Goal: Navigation & Orientation: Find specific page/section

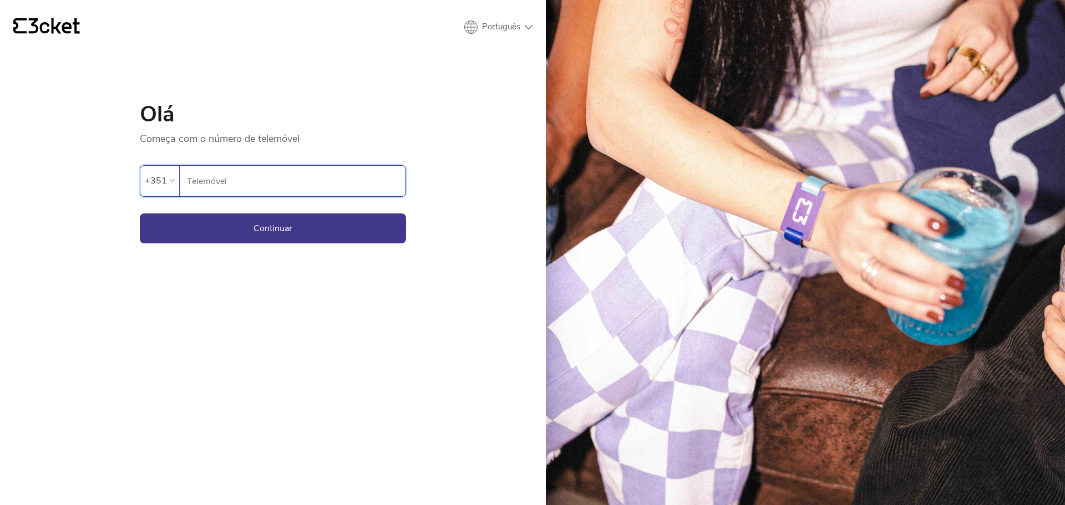
click at [251, 166] on input "Telemóvel" at bounding box center [295, 181] width 219 height 31
type input "913066076"
click at [281, 214] on button "Continuar" at bounding box center [273, 229] width 266 height 30
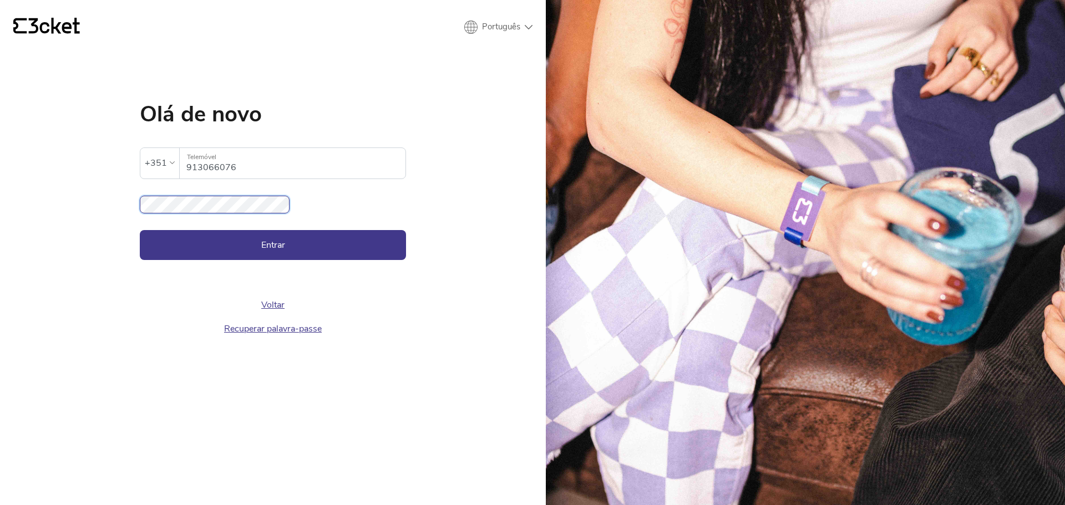
click at [140, 230] on button "Entrar" at bounding box center [273, 245] width 266 height 30
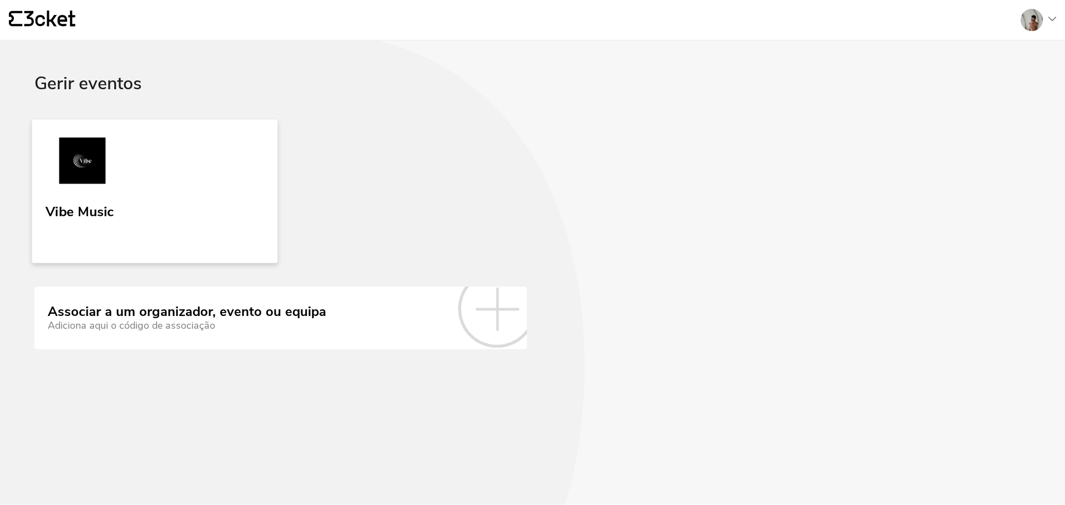
click at [73, 136] on link "Vibe Music" at bounding box center [155, 191] width 246 height 144
click at [110, 119] on link "Vibe Music" at bounding box center [155, 191] width 246 height 144
